Goal: Information Seeking & Learning: Find specific fact

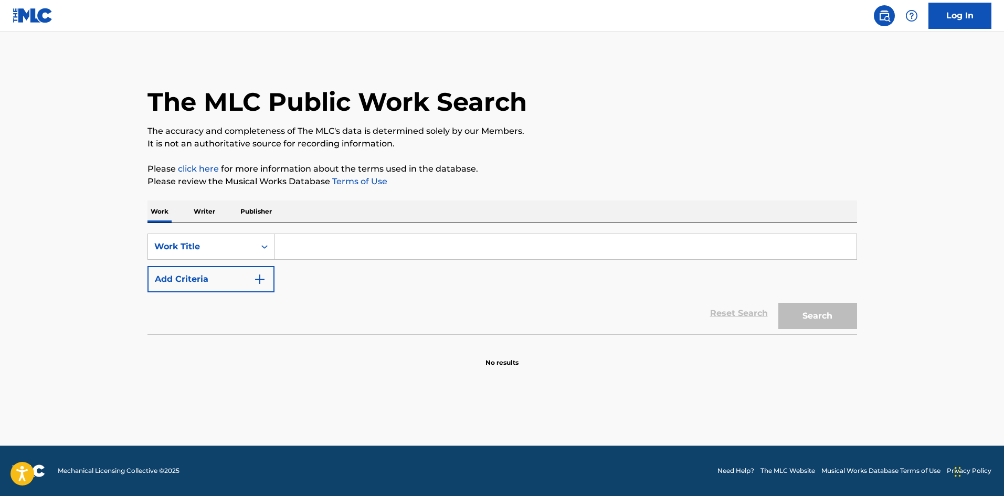
click at [306, 253] on input "Search Form" at bounding box center [566, 246] width 582 height 25
type input "Foreplay"
click at [779, 303] on button "Search" at bounding box center [818, 316] width 79 height 26
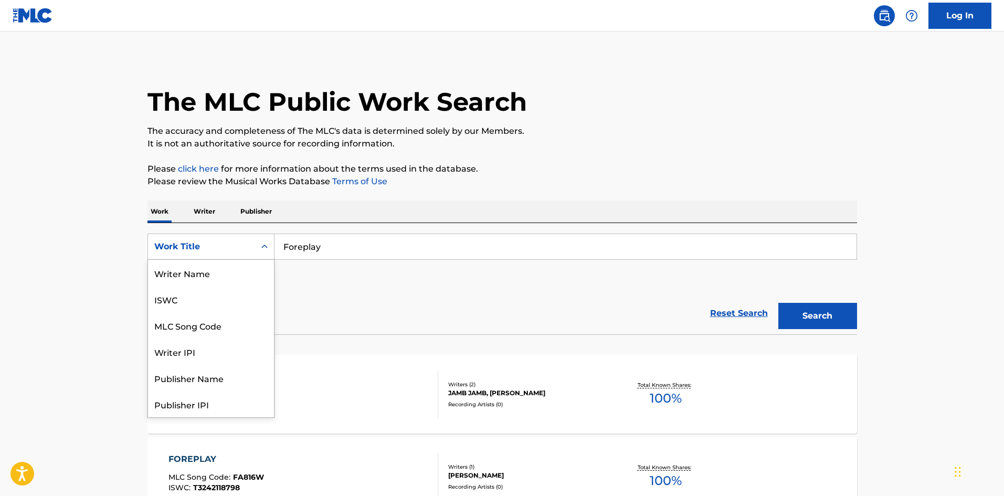
click at [214, 246] on div "Work Title" at bounding box center [201, 246] width 94 height 13
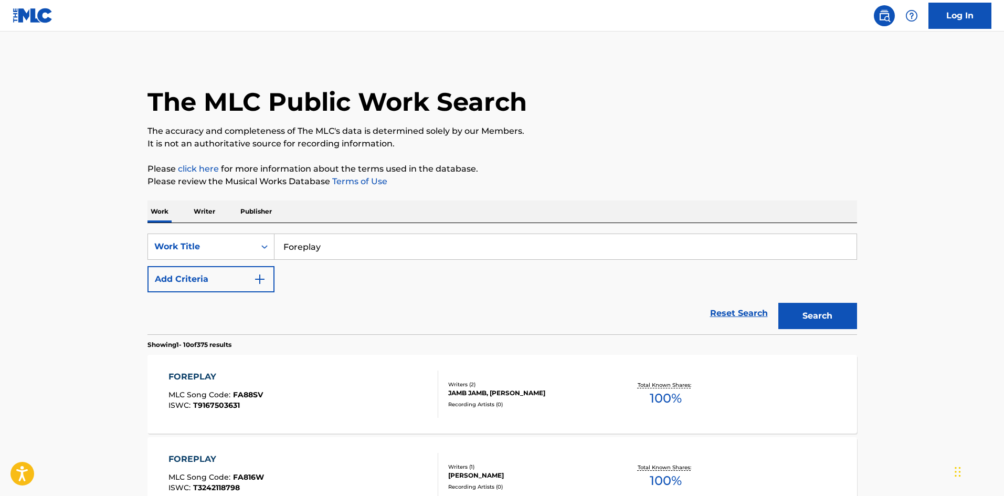
click at [355, 319] on div "Reset Search Search" at bounding box center [503, 313] width 710 height 42
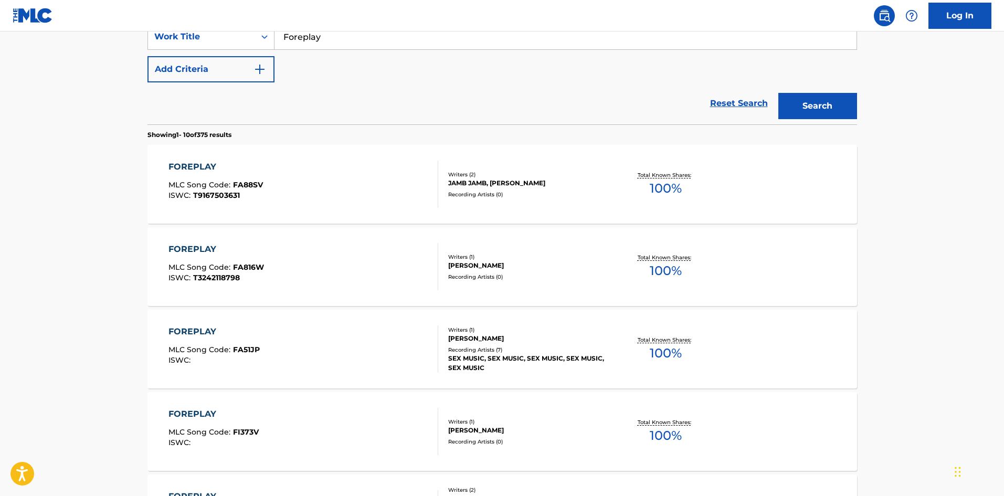
scroll to position [105, 0]
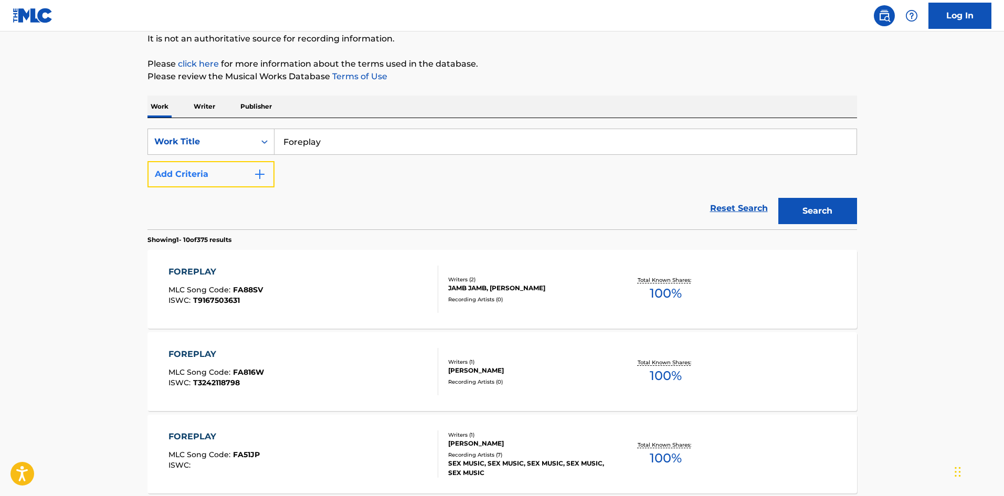
click at [247, 182] on button "Add Criteria" at bounding box center [211, 174] width 127 height 26
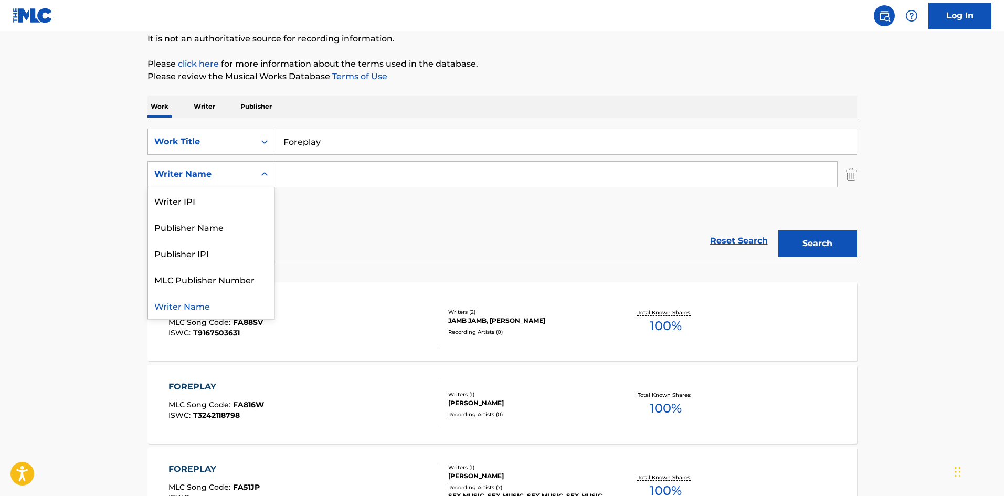
click at [250, 177] on div "Writer Name" at bounding box center [201, 174] width 107 height 20
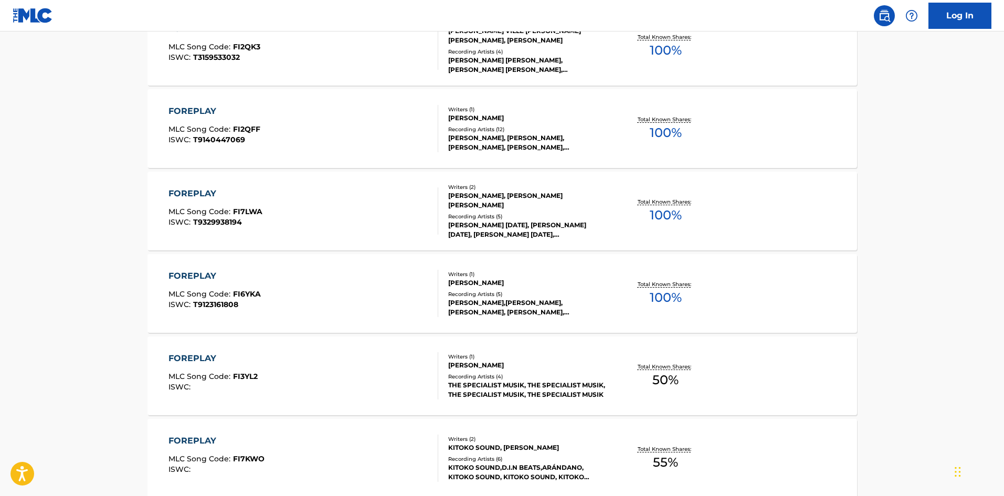
scroll to position [822, 0]
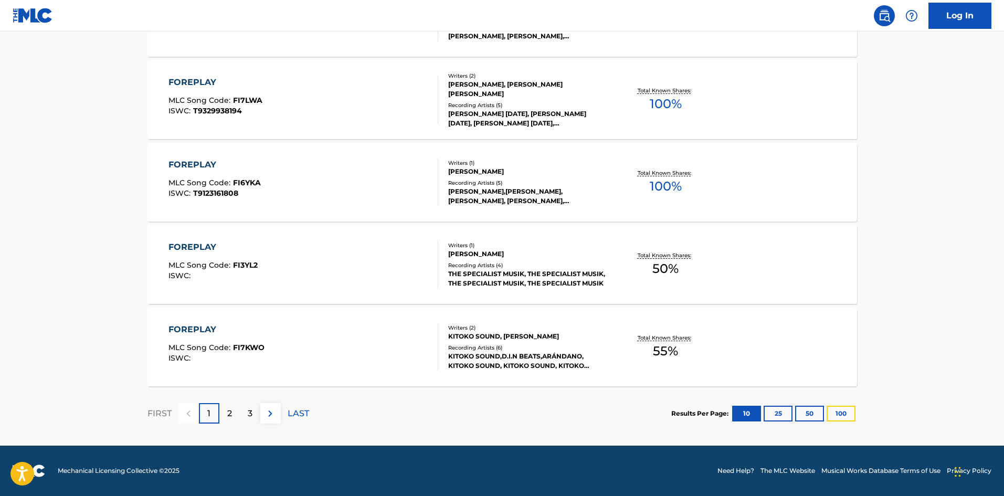
drag, startPoint x: 846, startPoint y: 414, endPoint x: 318, endPoint y: 417, distance: 528.2
click at [321, 419] on section "FIRST 1 2 3 LAST Results Per Page: 10 25 50 100" at bounding box center [503, 413] width 710 height 54
click at [853, 411] on button "100" at bounding box center [841, 414] width 29 height 16
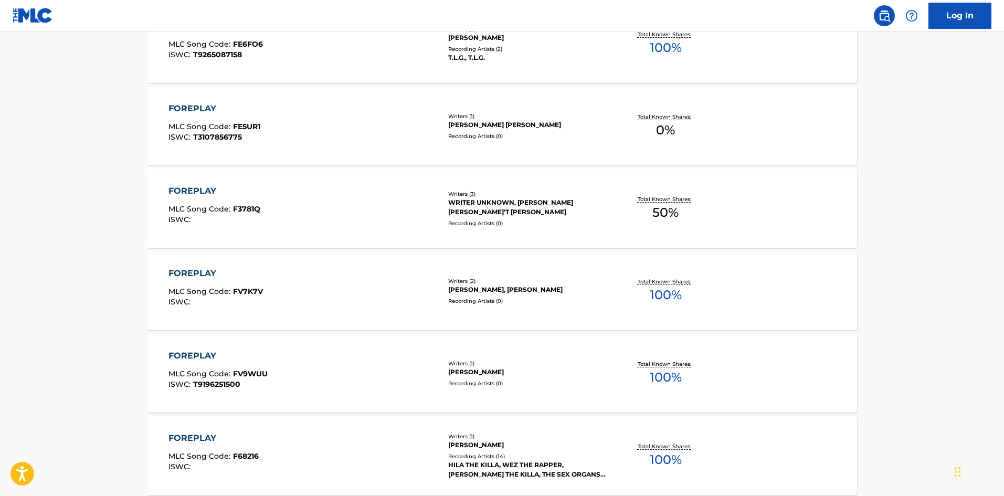
scroll to position [8240, 0]
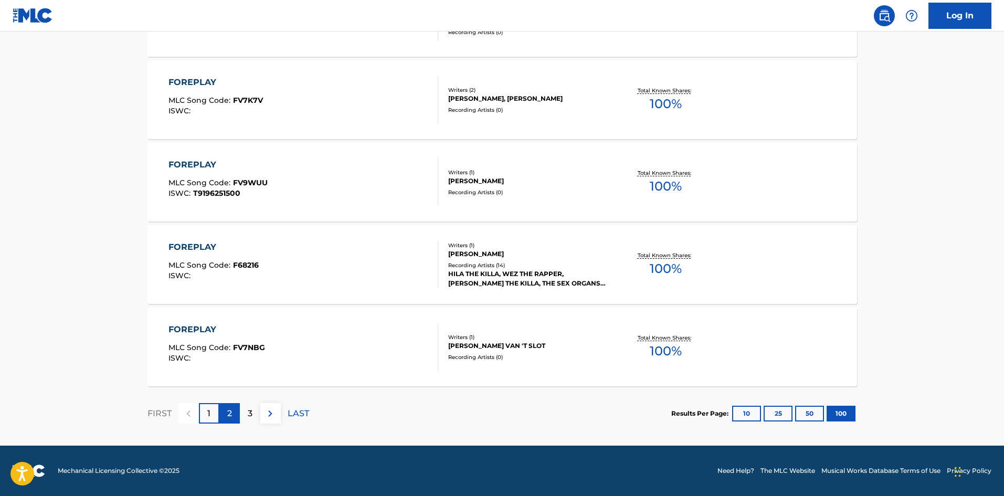
click at [228, 407] on p "2" at bounding box center [229, 413] width 5 height 13
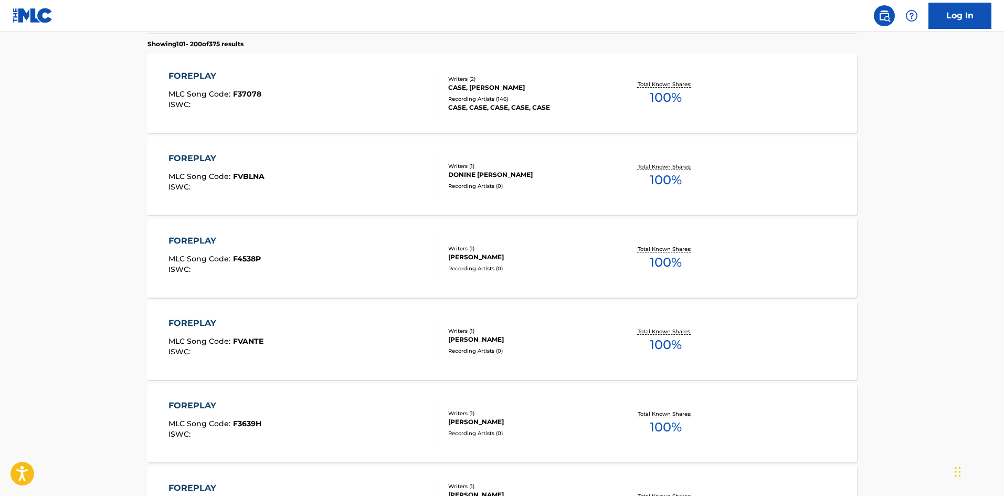
scroll to position [315, 0]
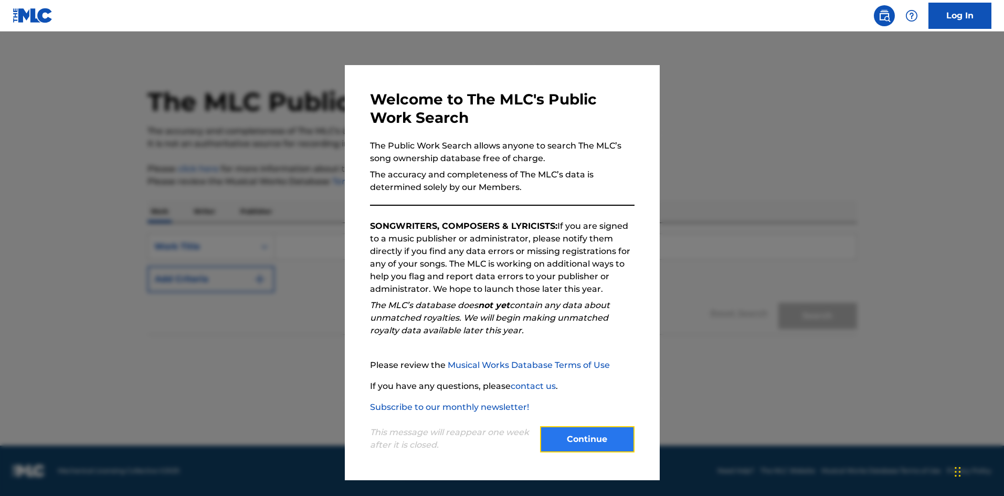
click at [591, 436] on button "Continue" at bounding box center [587, 439] width 94 height 26
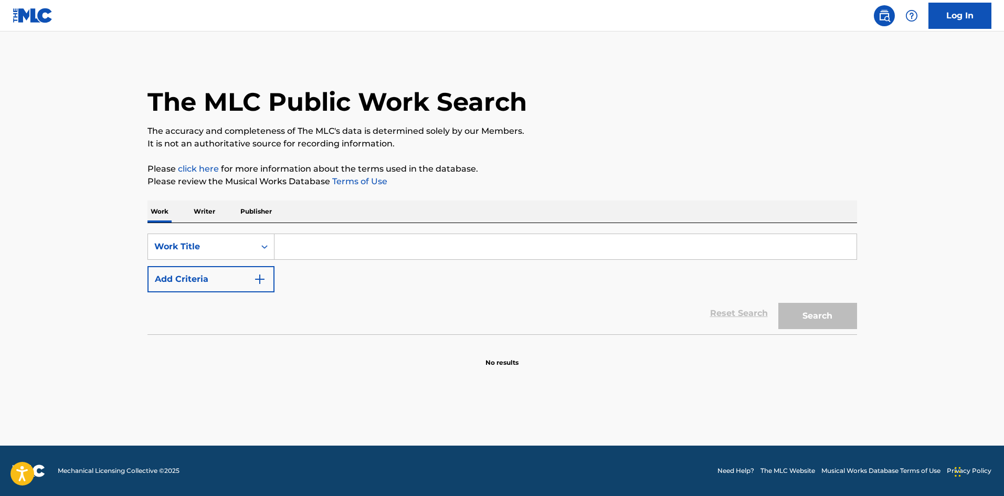
click at [320, 253] on input "Search Form" at bounding box center [566, 246] width 582 height 25
type input "Foreplay"
click at [779, 303] on button "Search" at bounding box center [818, 316] width 79 height 26
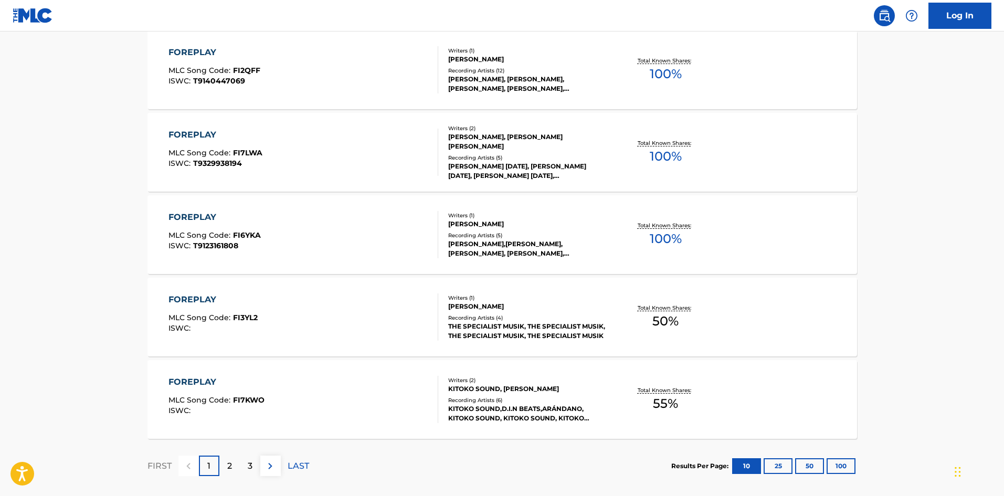
scroll to position [789, 0]
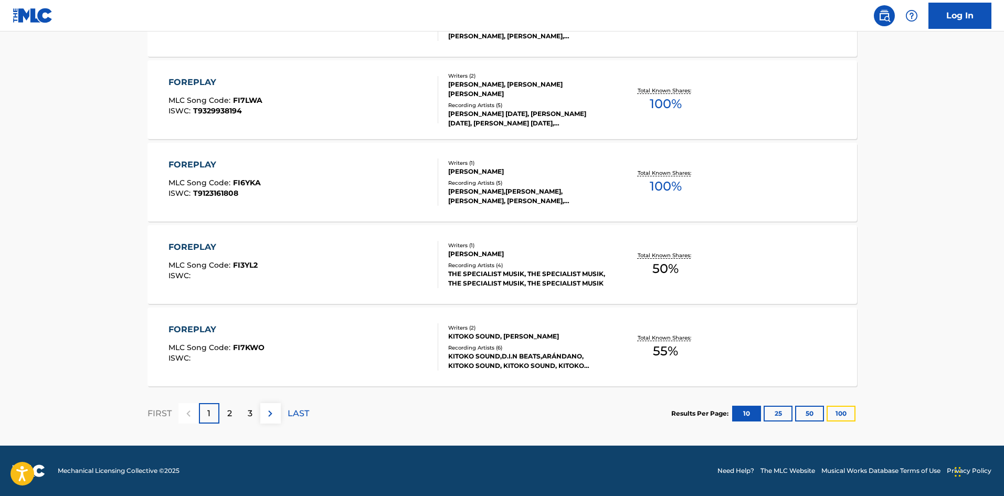
click at [850, 414] on button "100" at bounding box center [841, 414] width 29 height 16
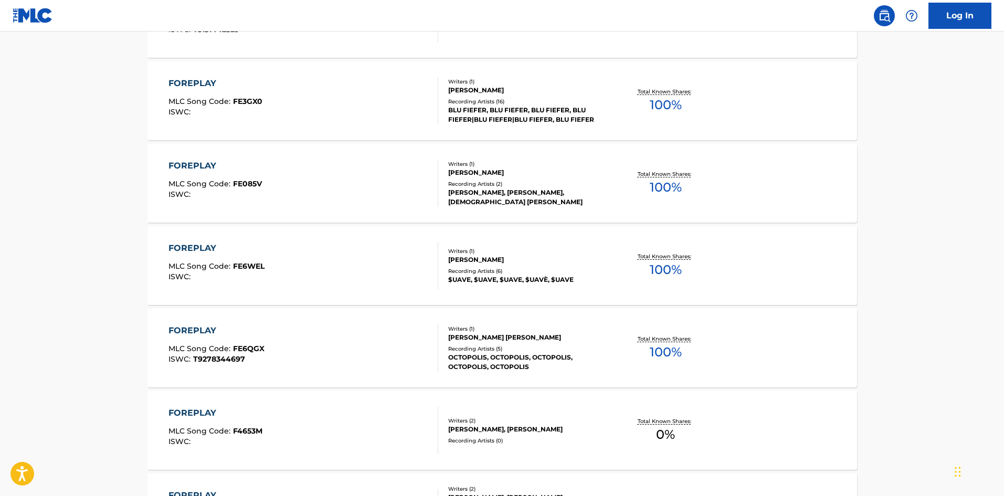
scroll to position [2572, 0]
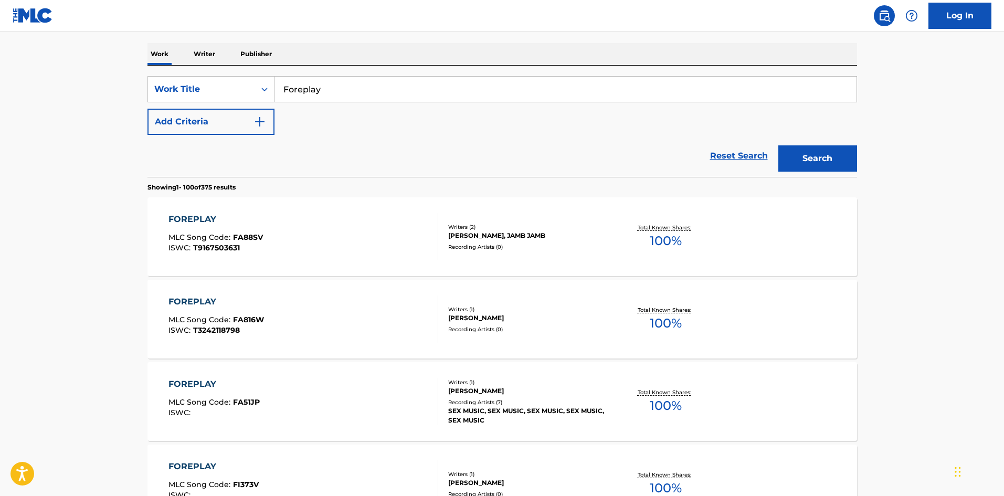
drag, startPoint x: 93, startPoint y: 310, endPoint x: 98, endPoint y: 238, distance: 72.6
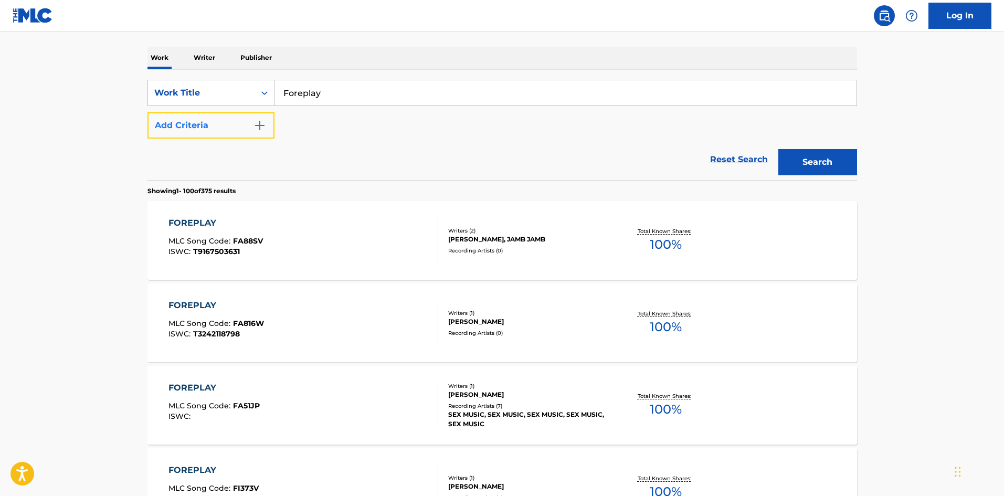
click at [205, 133] on button "Add Criteria" at bounding box center [211, 125] width 127 height 26
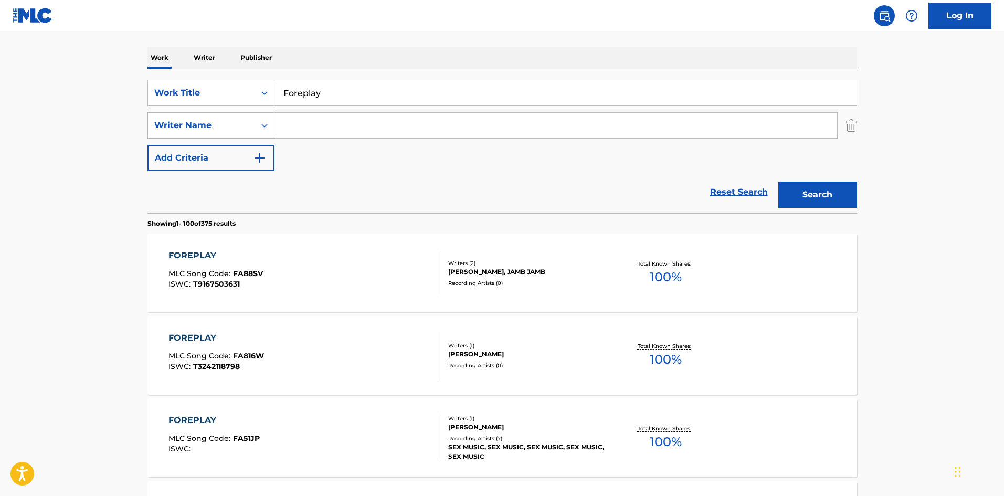
click at [202, 129] on div "Writer Name" at bounding box center [201, 125] width 94 height 13
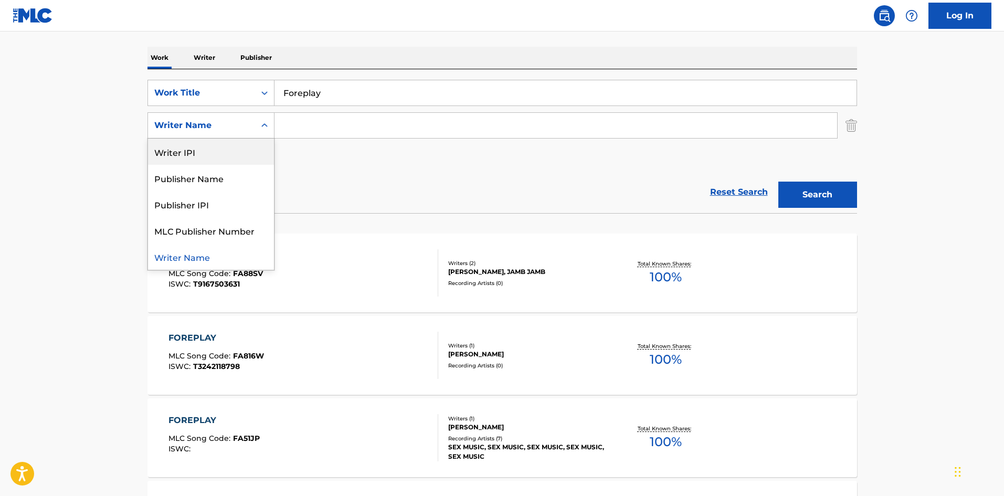
click at [309, 122] on input "Search Form" at bounding box center [556, 125] width 563 height 25
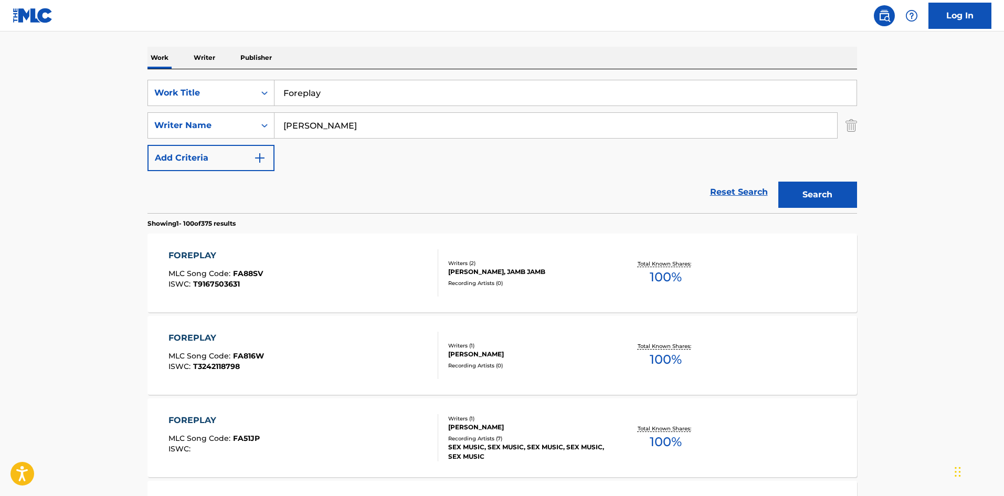
type input "HEBB"
click at [779, 182] on button "Search" at bounding box center [818, 195] width 79 height 26
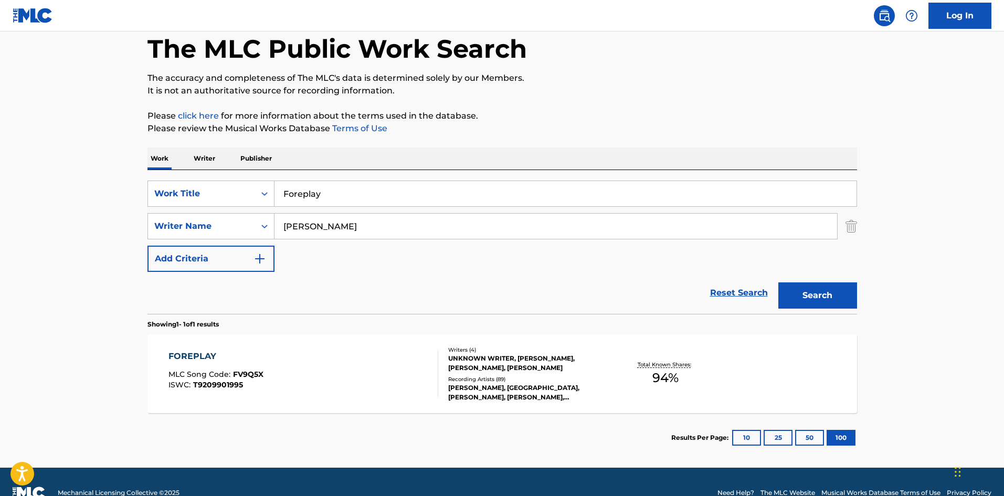
scroll to position [75, 0]
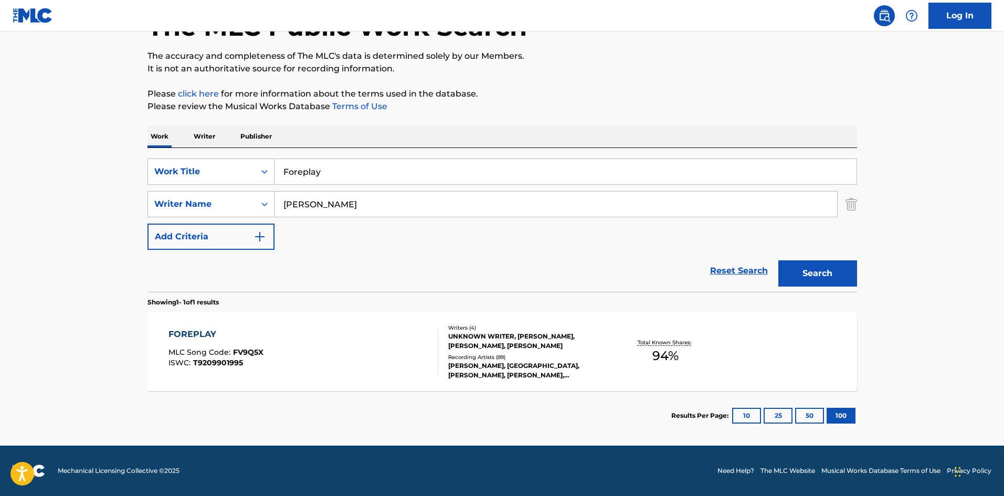
click at [215, 334] on div "FOREPLAY" at bounding box center [216, 334] width 95 height 13
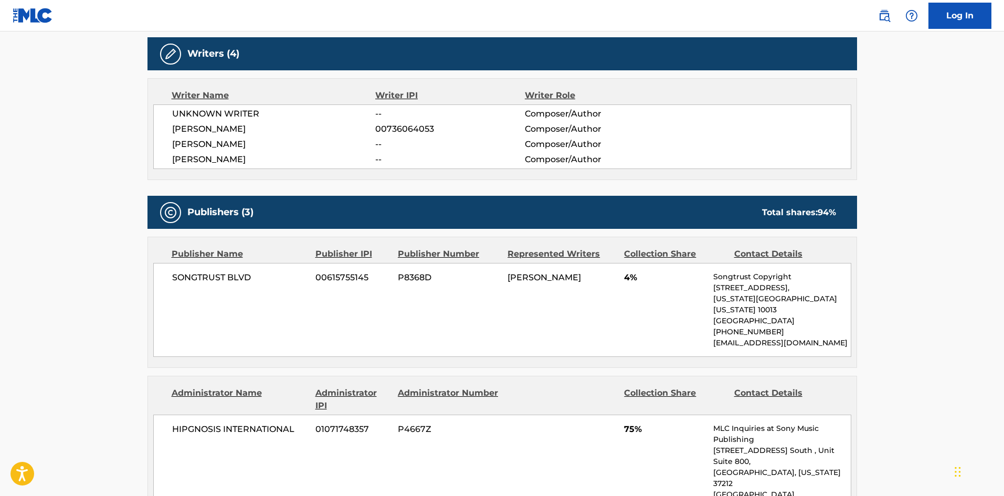
scroll to position [420, 0]
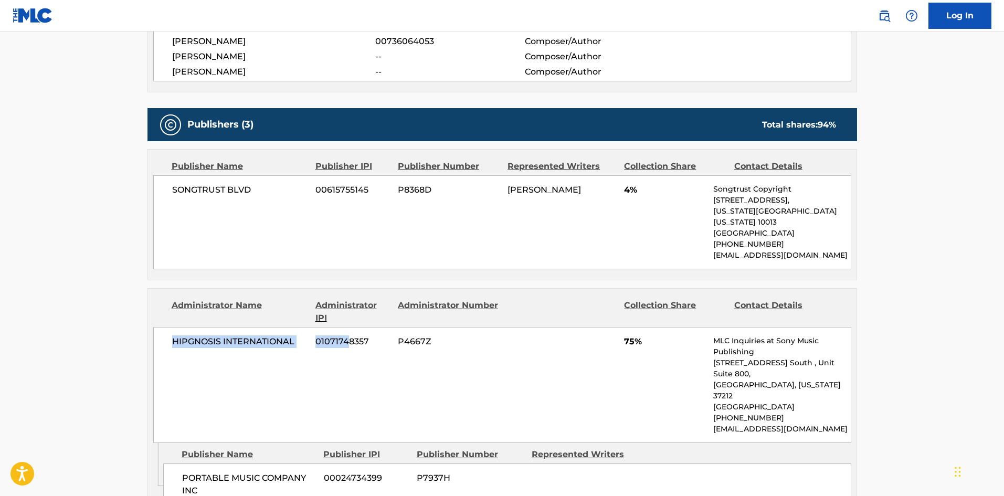
drag, startPoint x: 170, startPoint y: 330, endPoint x: 350, endPoint y: 342, distance: 181.0
click at [350, 342] on div "HIPGNOSIS INTERNATIONAL 01071748357 P4667Z 75% MLC Inquiries at Sony Music Publ…" at bounding box center [502, 385] width 698 height 116
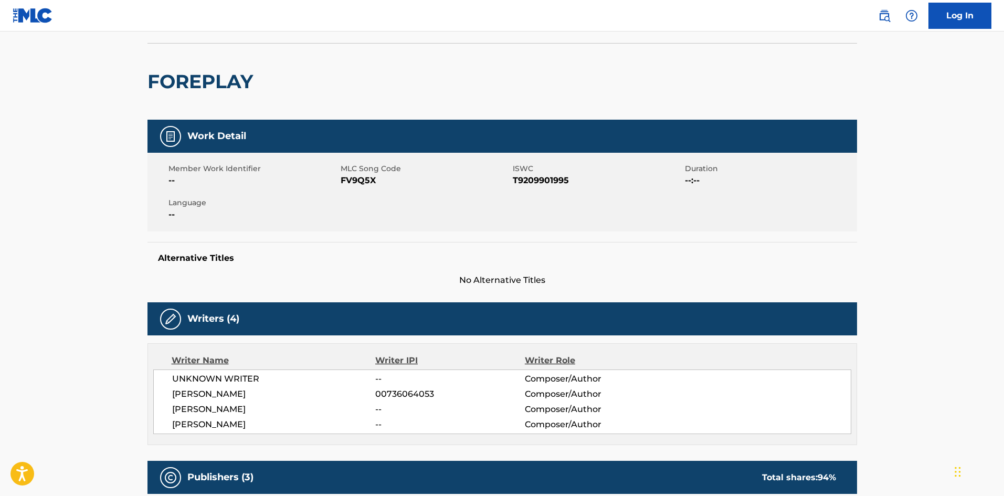
scroll to position [0, 0]
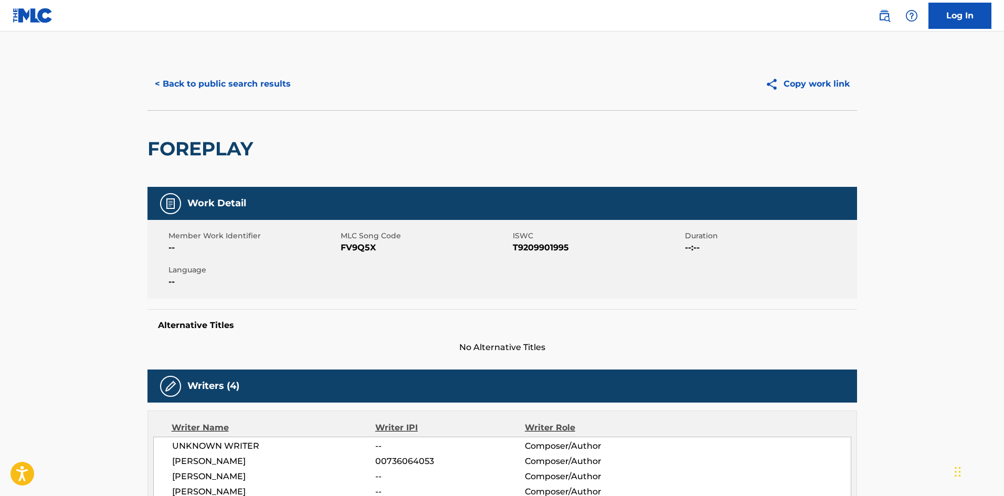
drag, startPoint x: 38, startPoint y: 299, endPoint x: 148, endPoint y: 35, distance: 286.2
drag, startPoint x: 102, startPoint y: 343, endPoint x: 242, endPoint y: -38, distance: 405.4
